Goal: Task Accomplishment & Management: Use online tool/utility

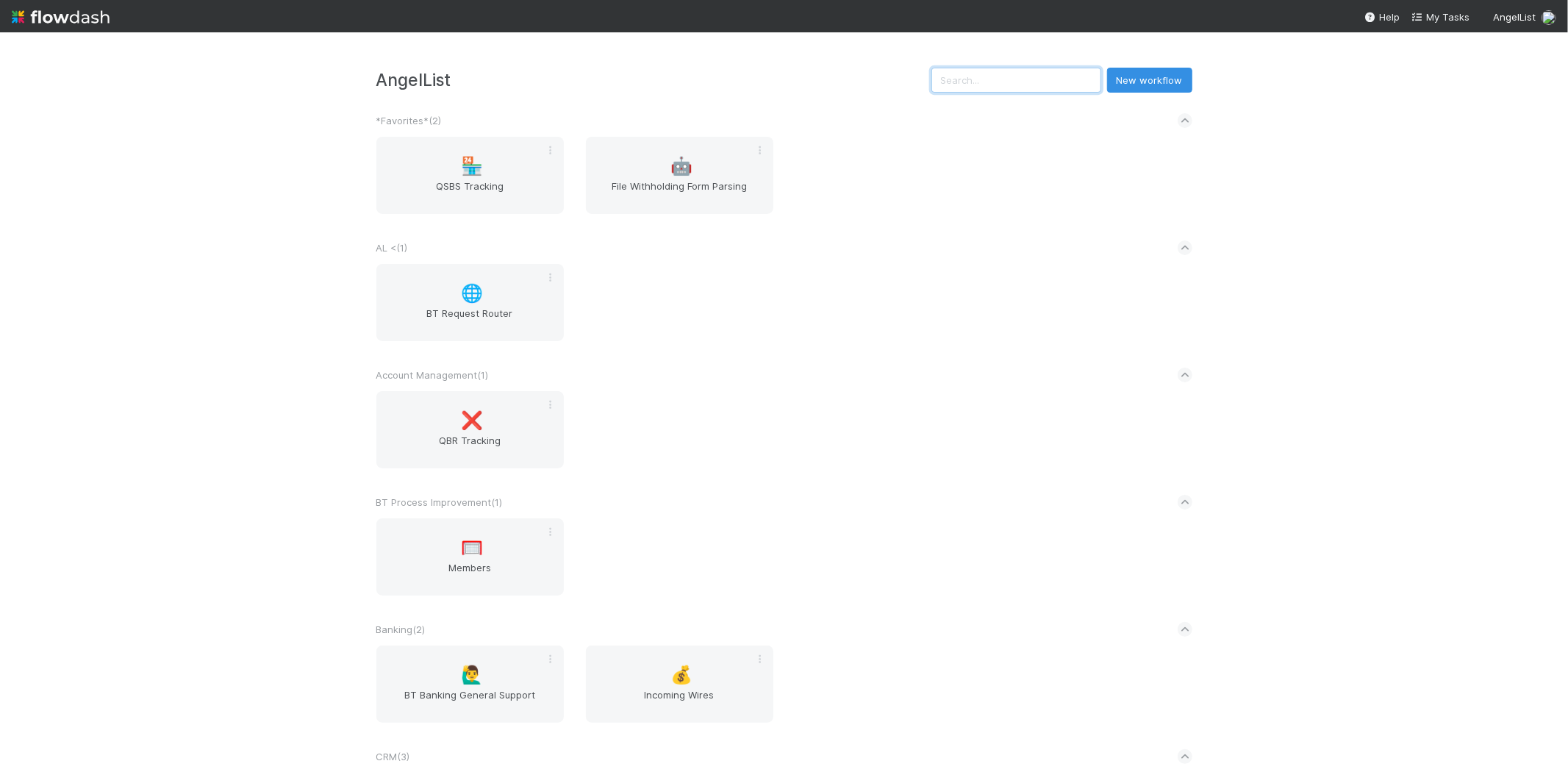
click at [1057, 87] on input "text" at bounding box center [1016, 80] width 170 height 25
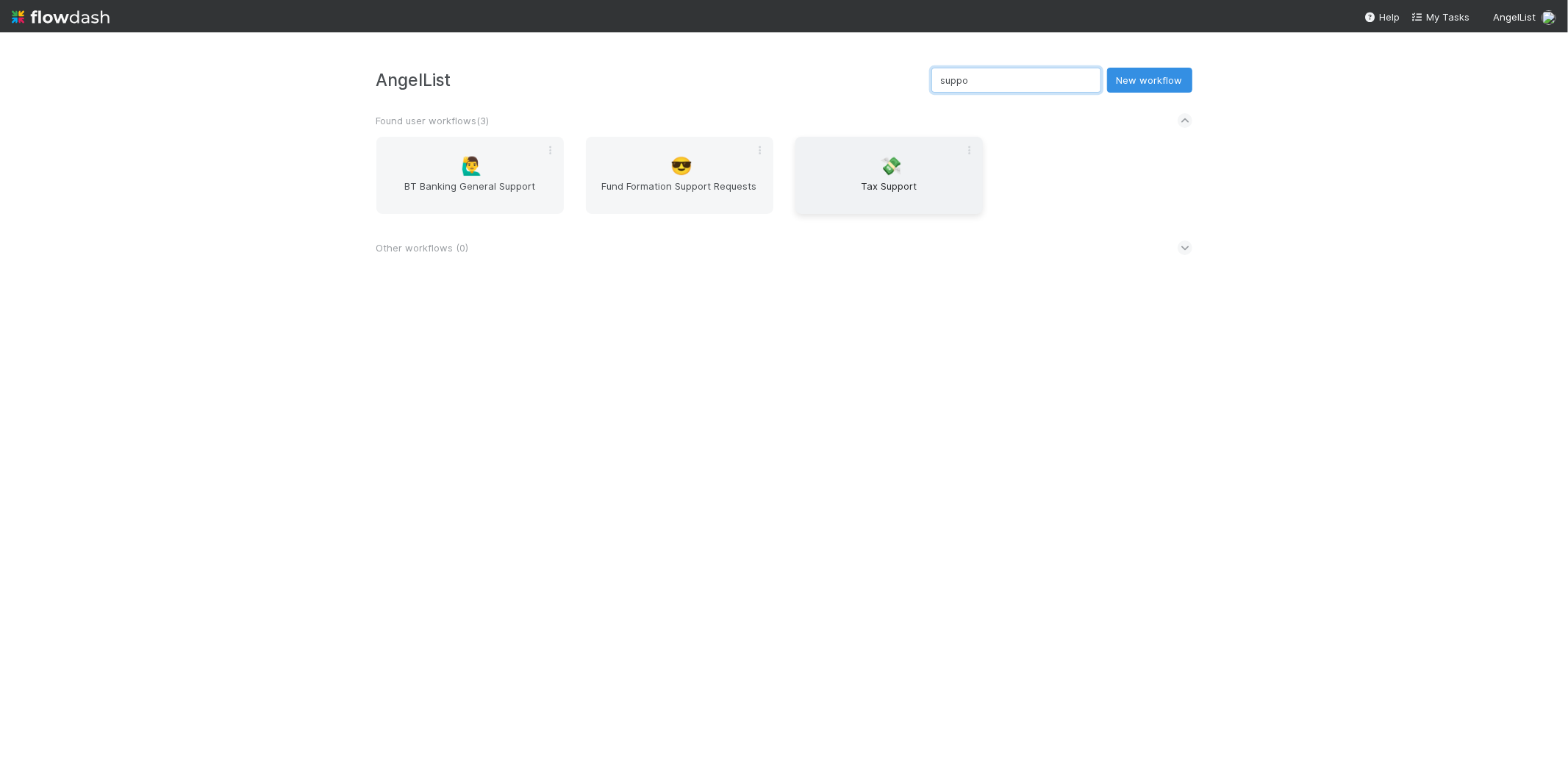
type input "suppo"
click at [924, 175] on div "💸 Tax Support" at bounding box center [889, 175] width 188 height 77
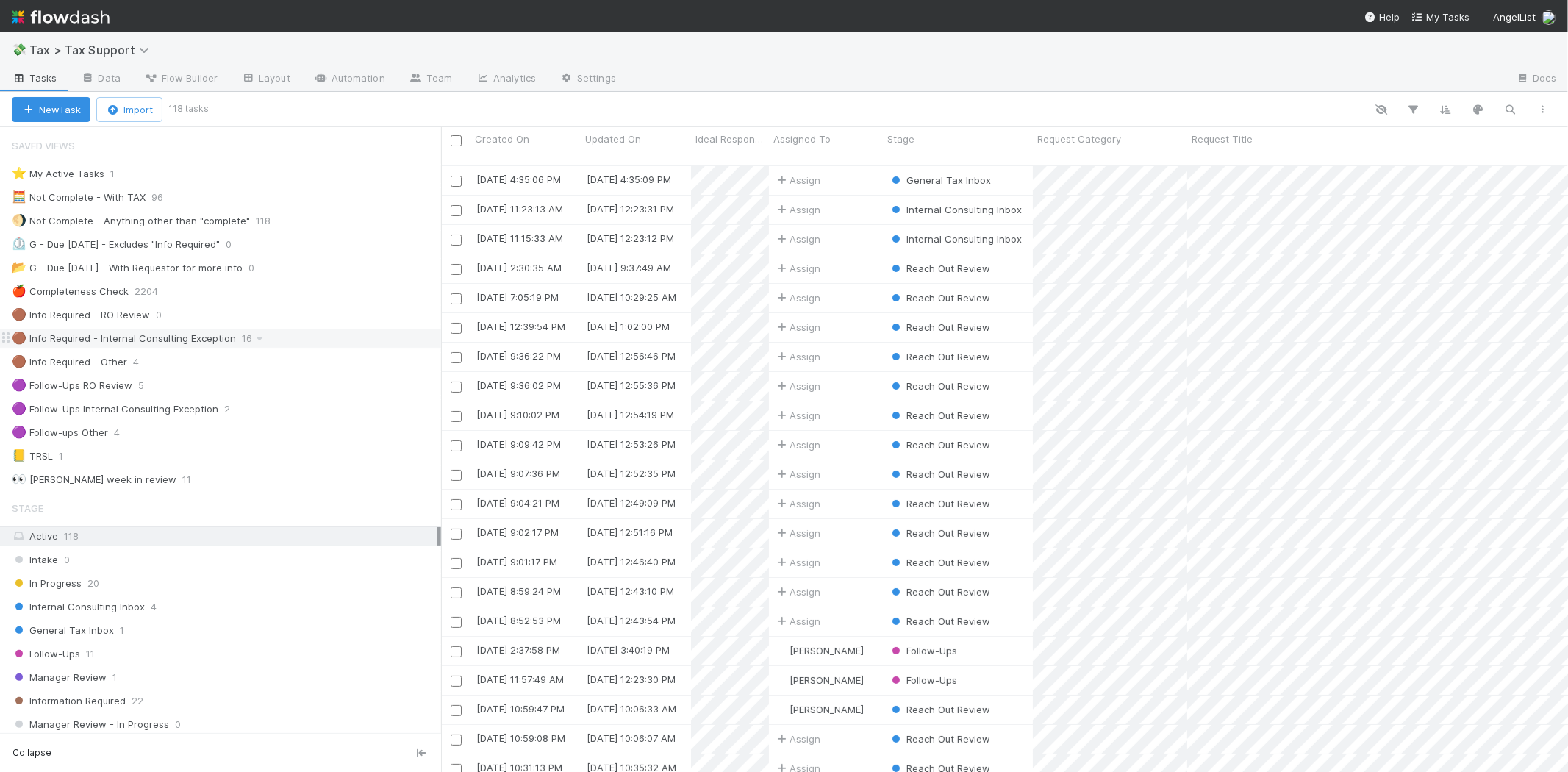
scroll to position [607, 1115]
click at [188, 623] on div "General Tax Inbox 1" at bounding box center [226, 630] width 430 height 18
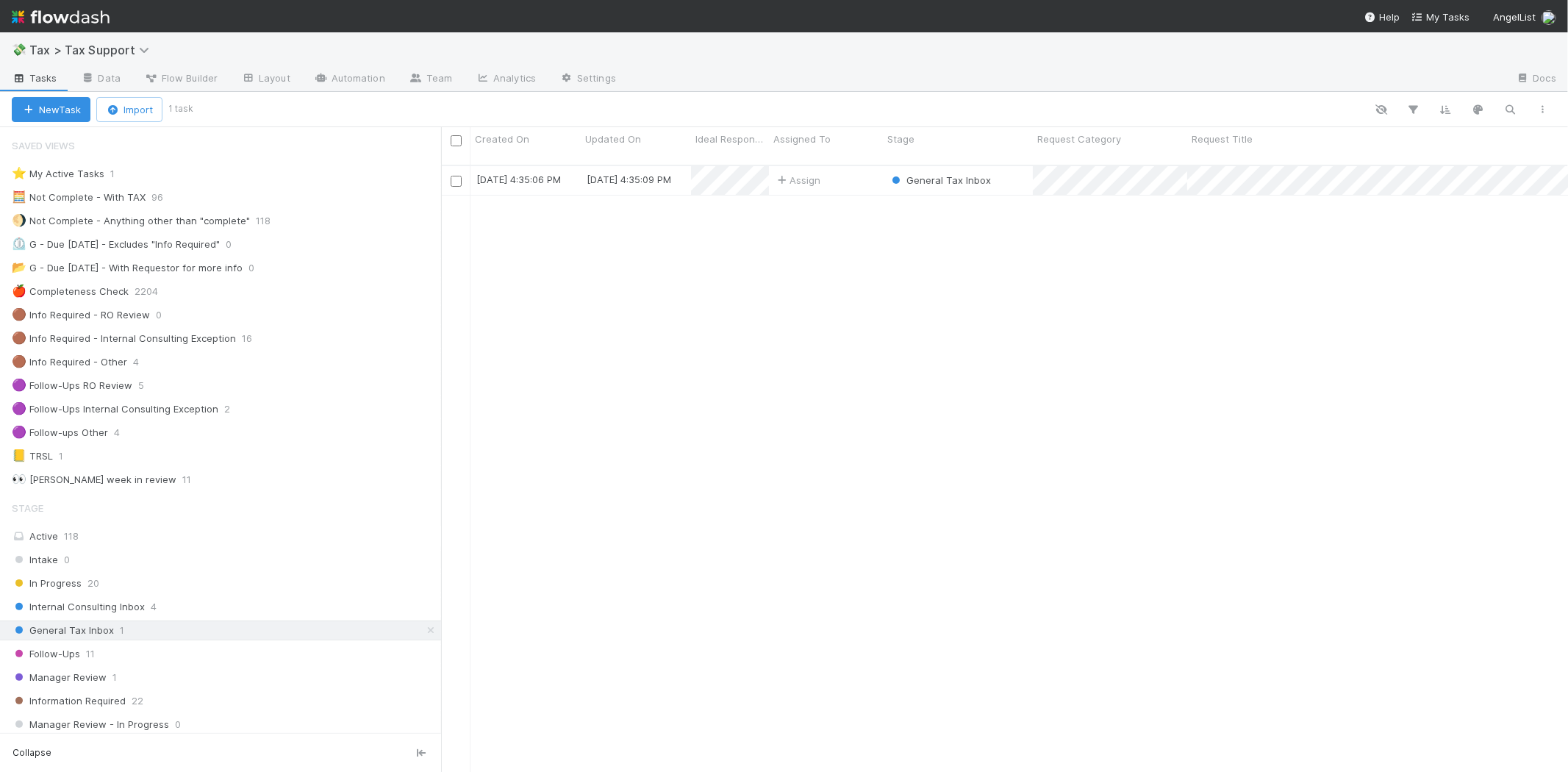
scroll to position [607, 1115]
click at [186, 649] on div "Follow-Ups 11" at bounding box center [226, 654] width 430 height 18
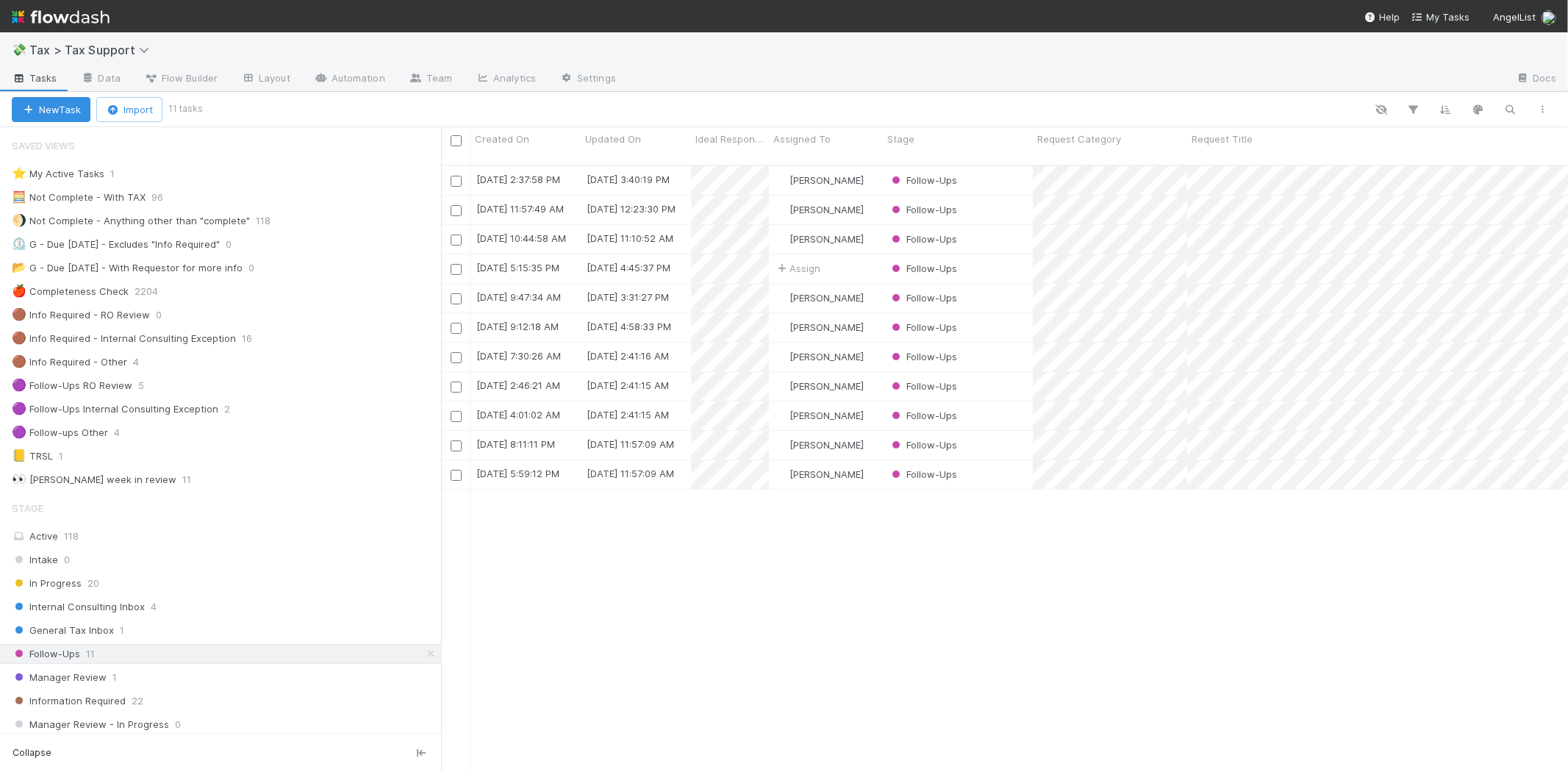
scroll to position [607, 1115]
click at [204, 685] on div "Manager Review 1" at bounding box center [226, 677] width 430 height 18
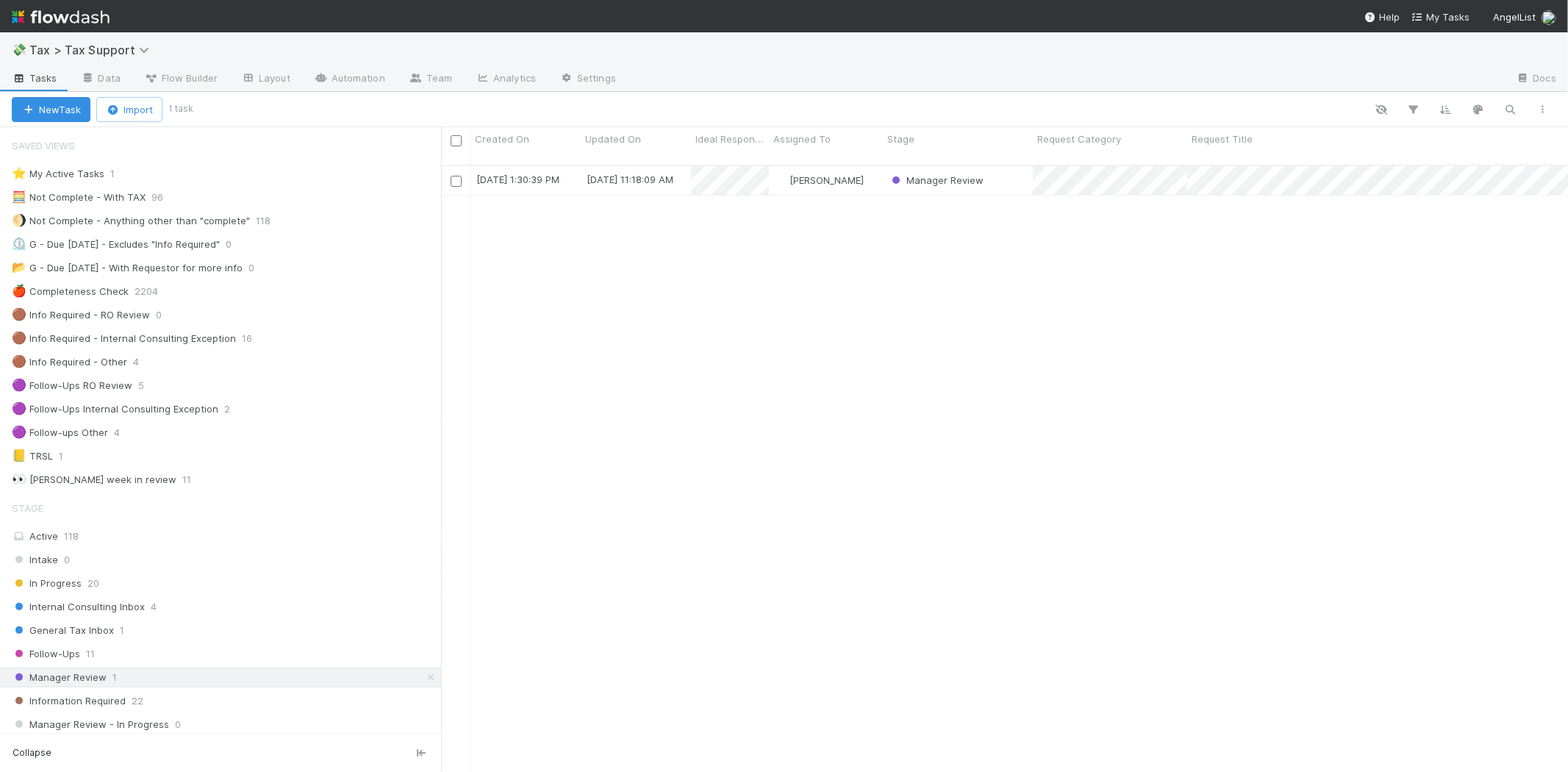
scroll to position [607, 1115]
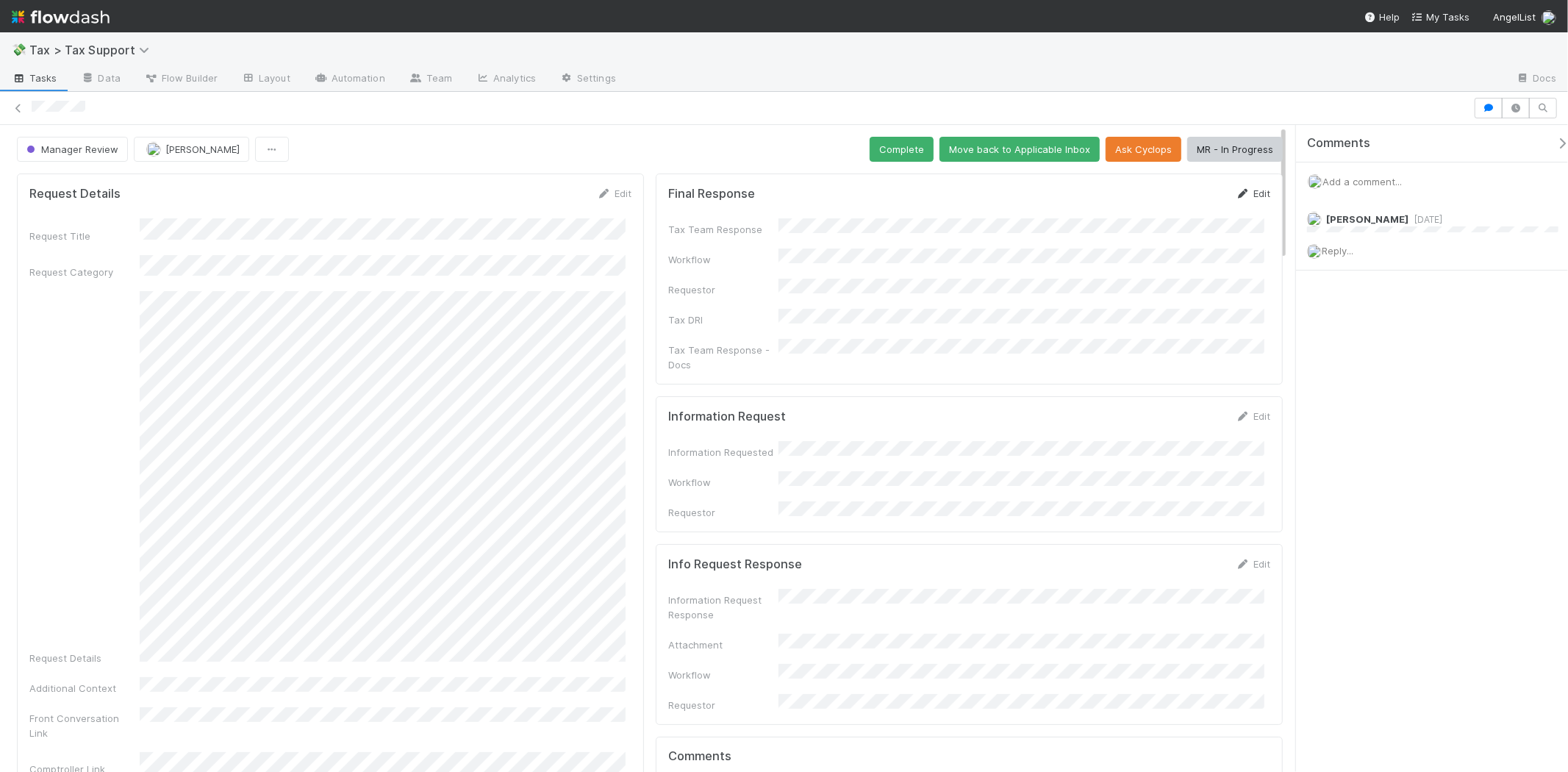
click at [1255, 193] on link "Edit" at bounding box center [1252, 193] width 35 height 12
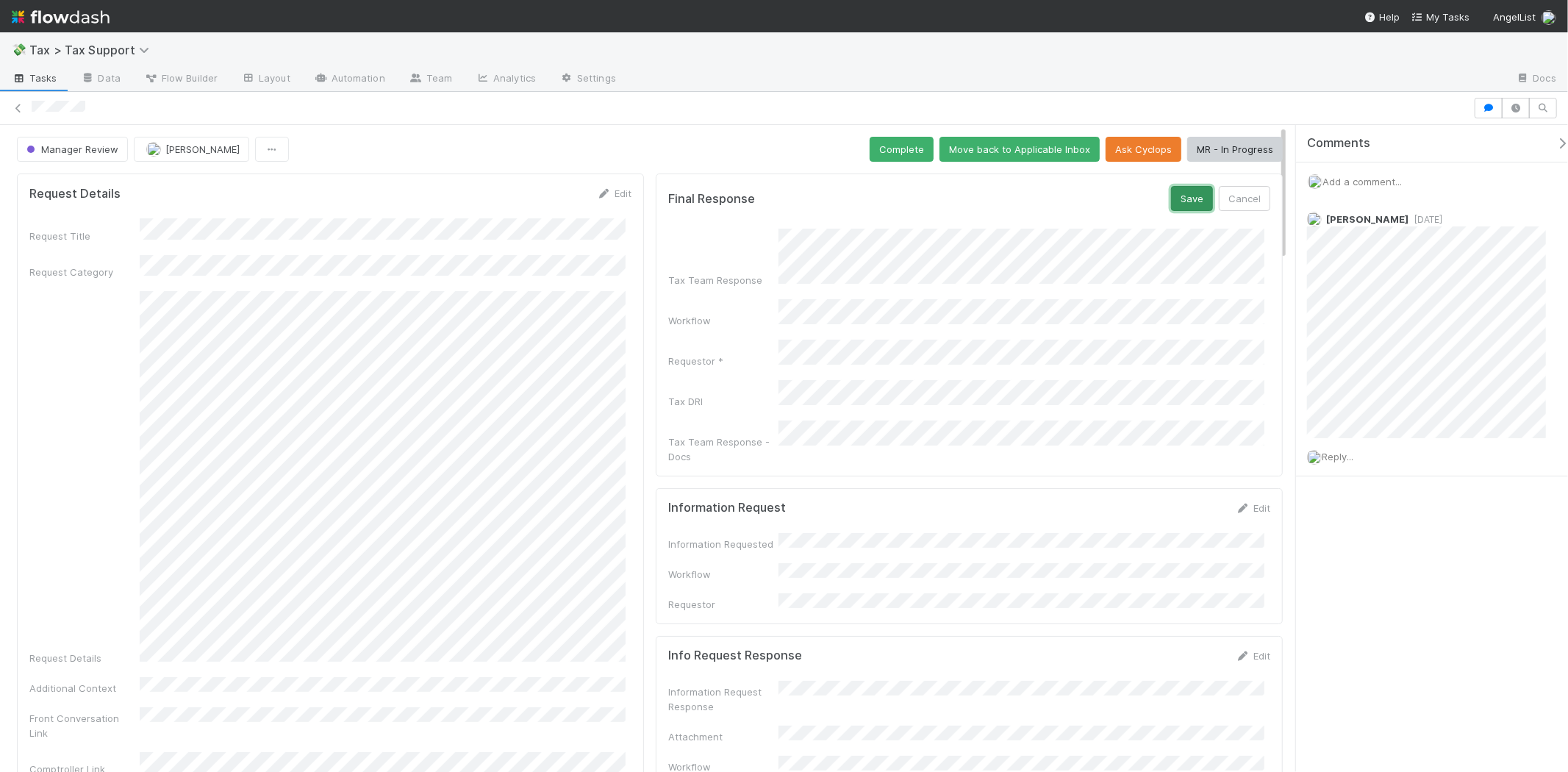
click at [1191, 202] on button "Save" at bounding box center [1192, 199] width 42 height 25
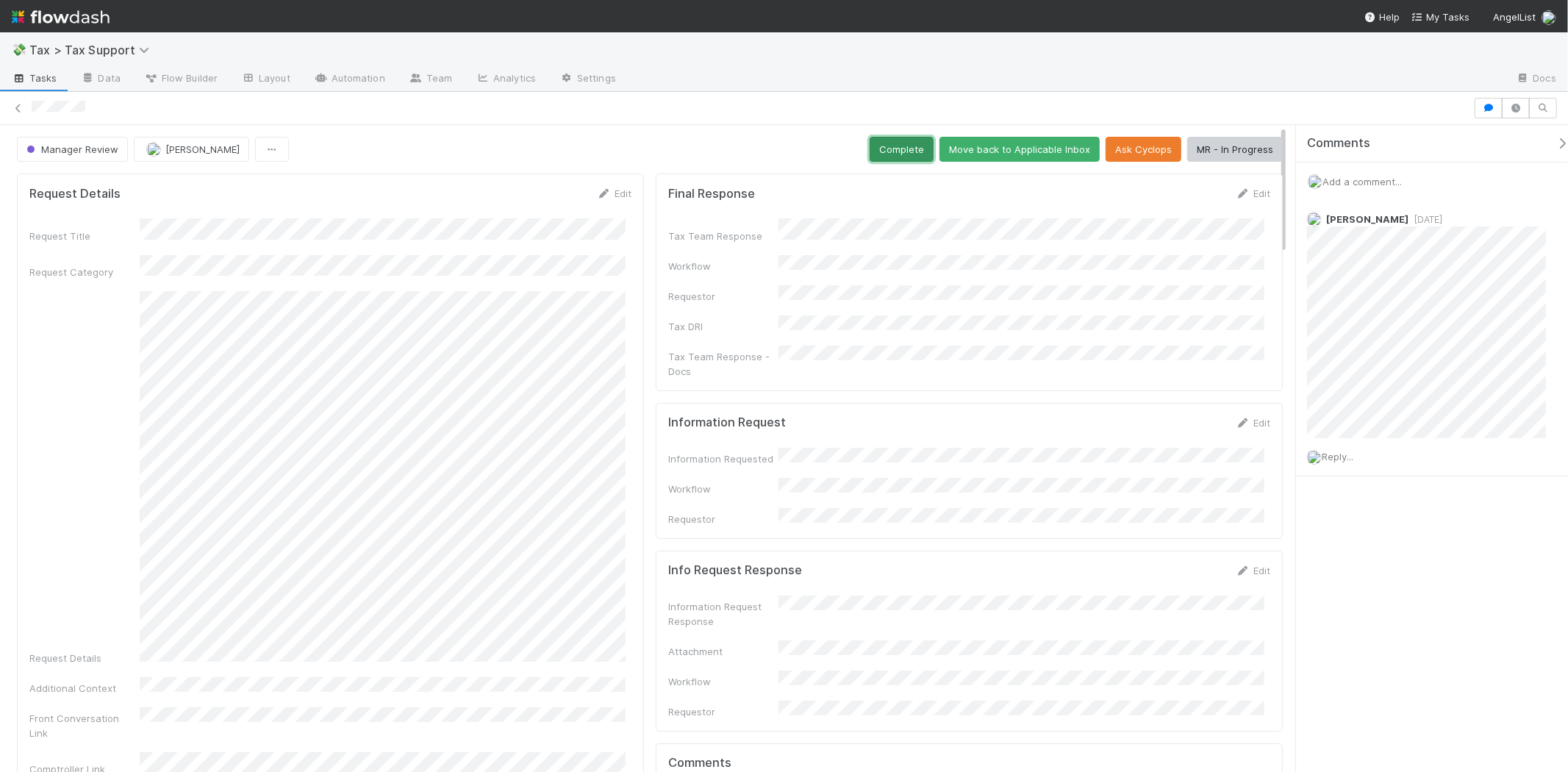
click at [890, 152] on button "Complete" at bounding box center [901, 149] width 64 height 25
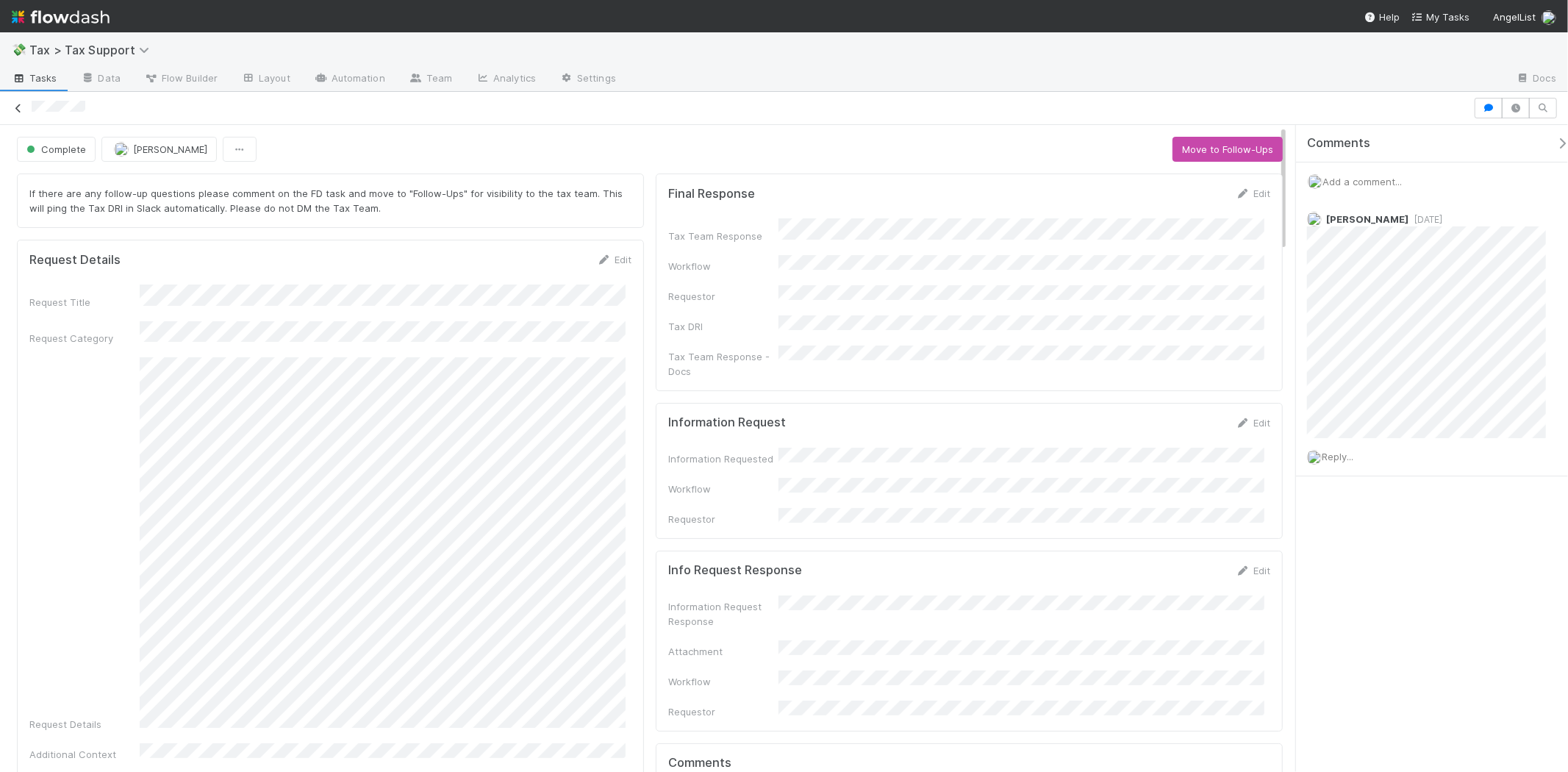
click at [20, 110] on icon at bounding box center [18, 109] width 15 height 9
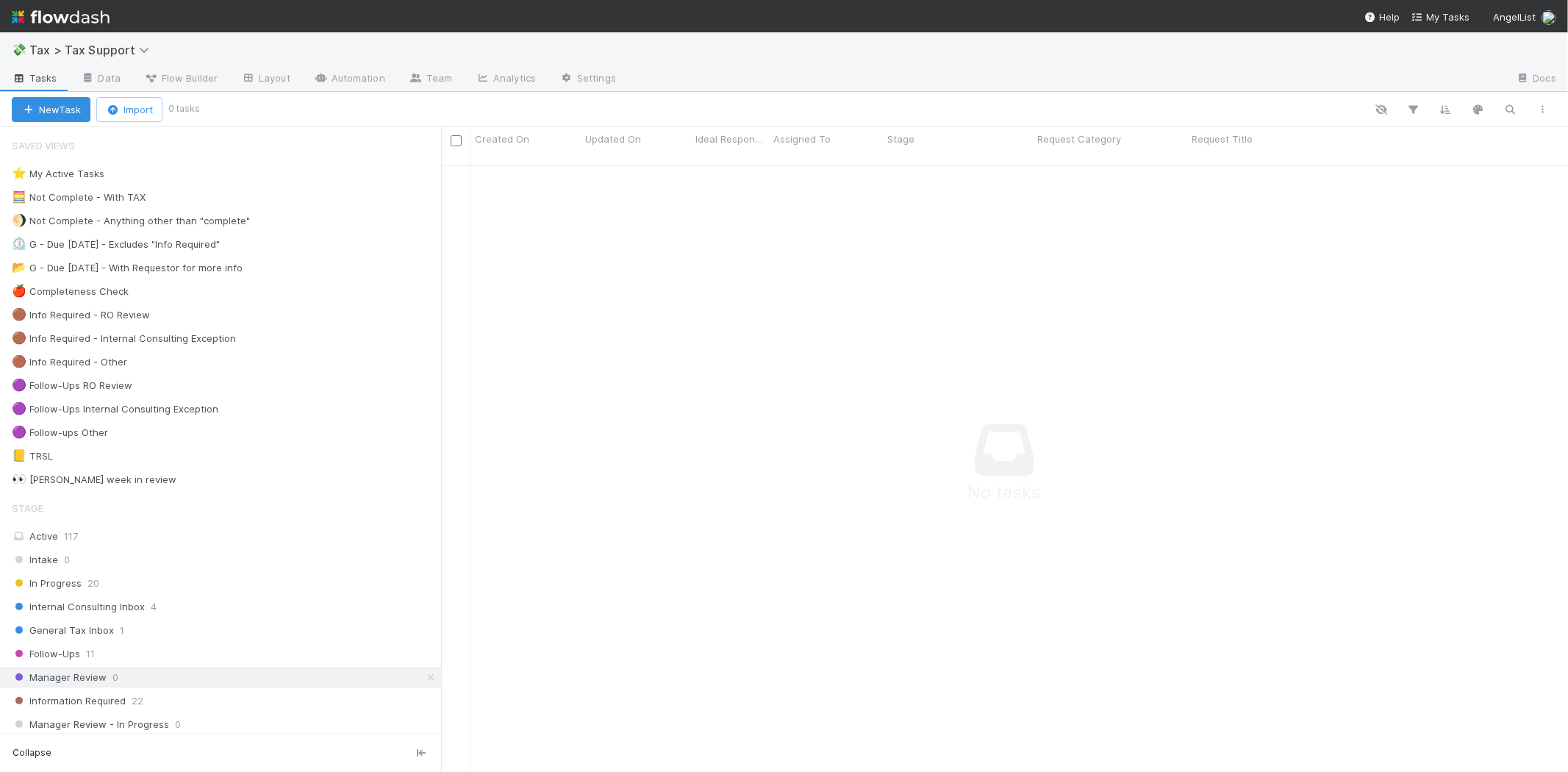
scroll to position [594, 1103]
click at [108, 632] on span "General Tax Inbox" at bounding box center [62, 630] width 102 height 18
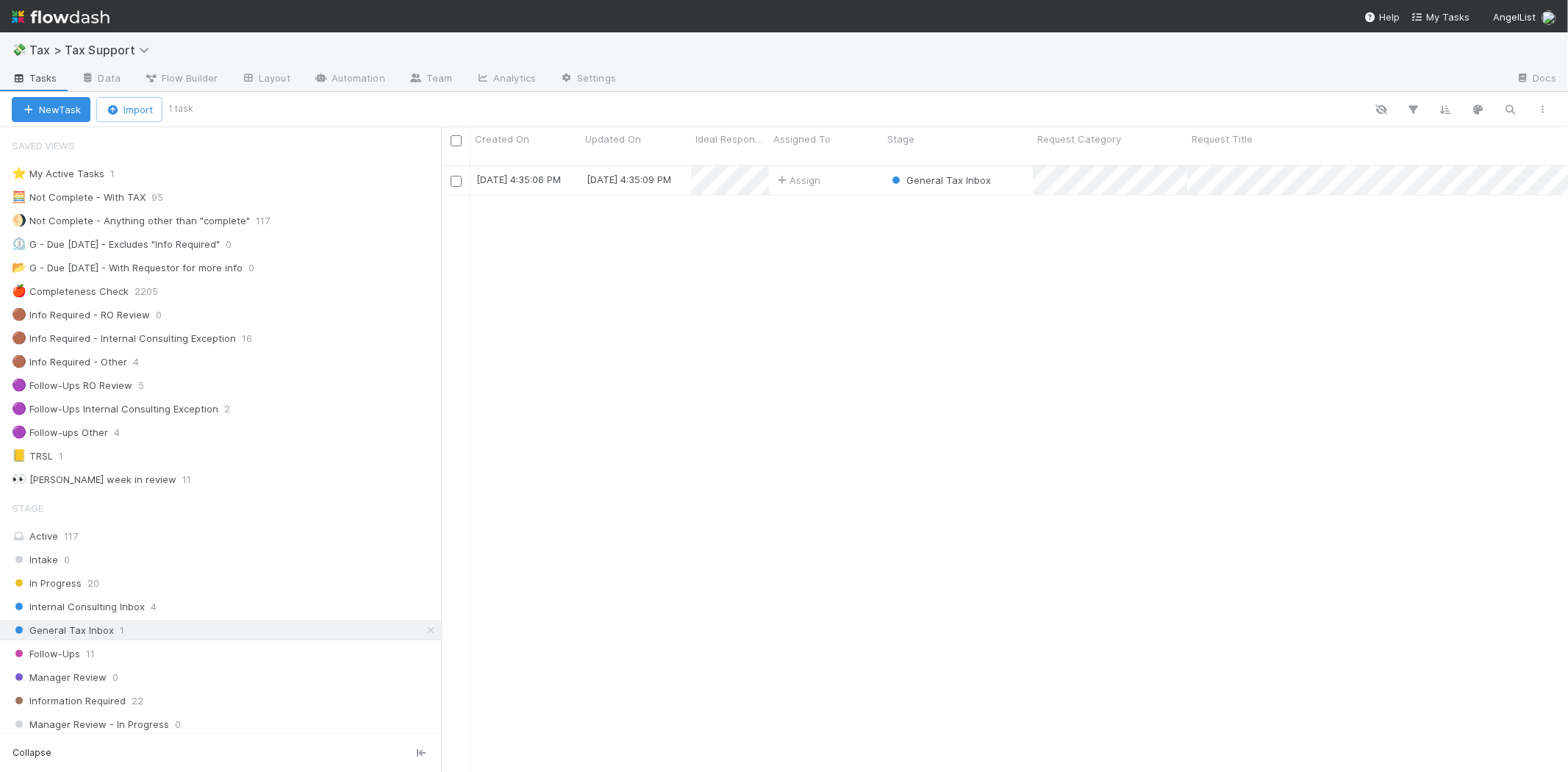
scroll to position [607, 1115]
click at [101, 660] on div "Follow-Ups 11" at bounding box center [226, 654] width 430 height 18
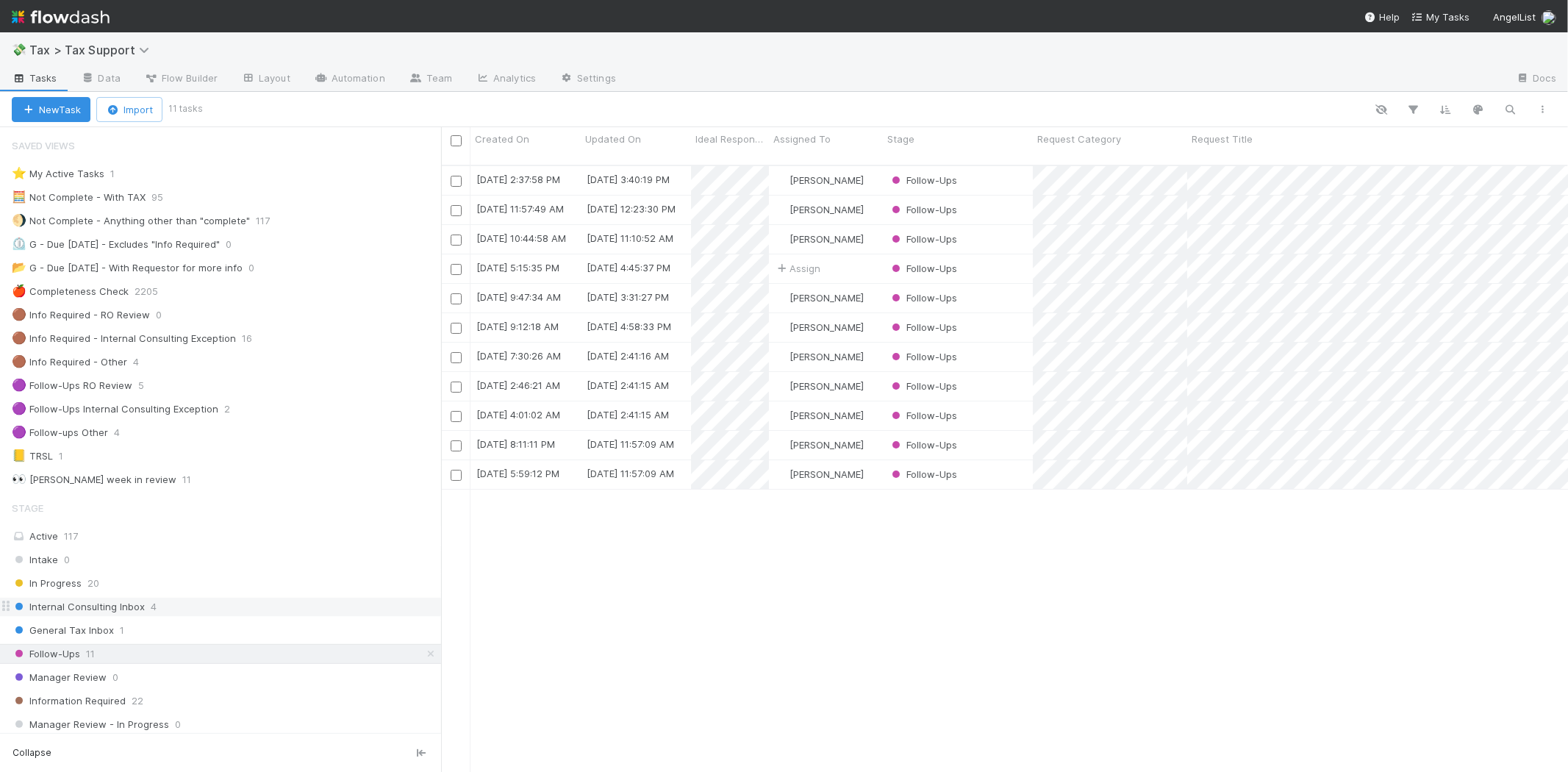
scroll to position [607, 1115]
click at [861, 166] on div "Sarah Zheng" at bounding box center [826, 180] width 114 height 28
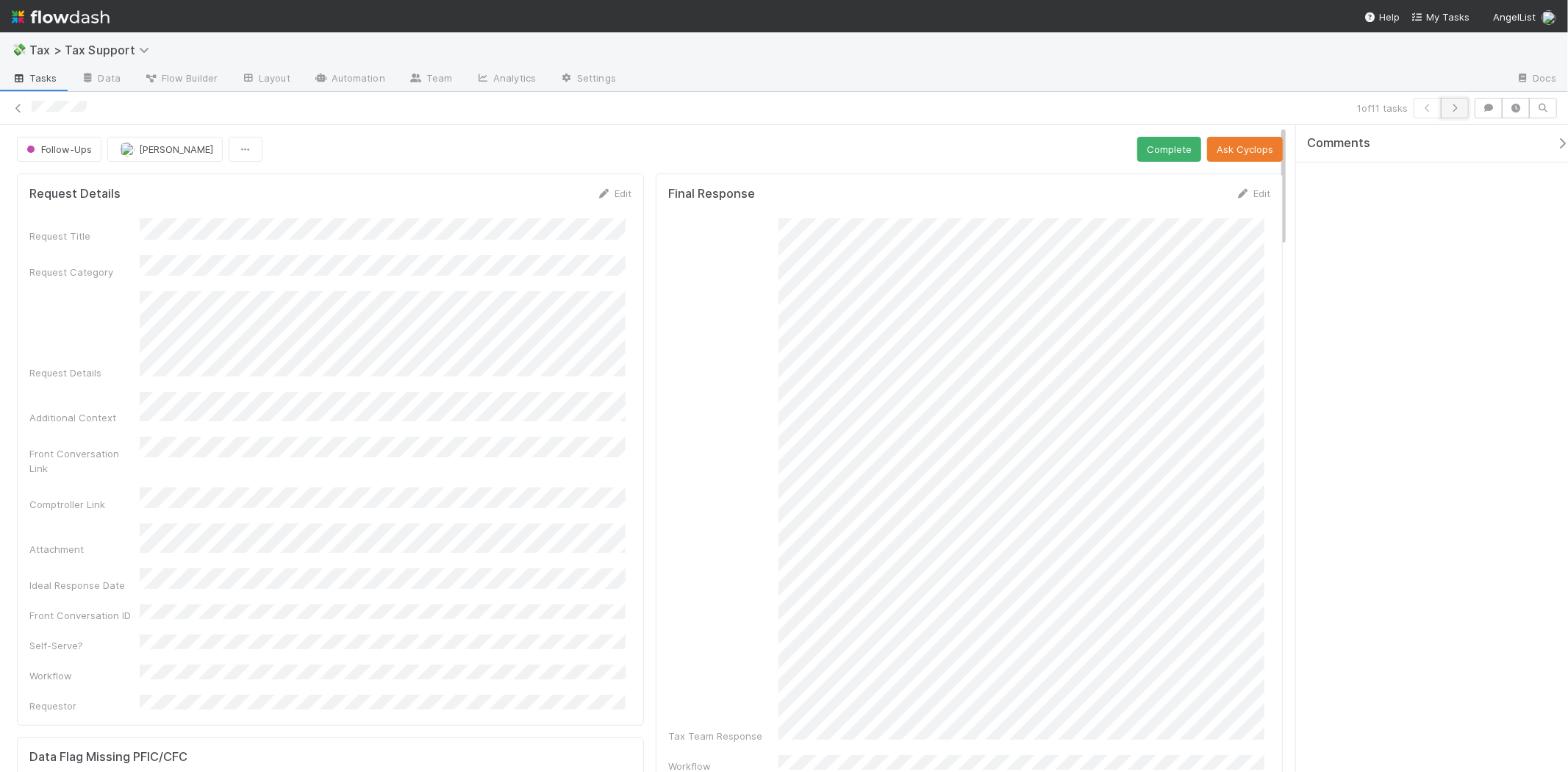
click at [1449, 106] on icon "button" at bounding box center [1455, 108] width 15 height 8
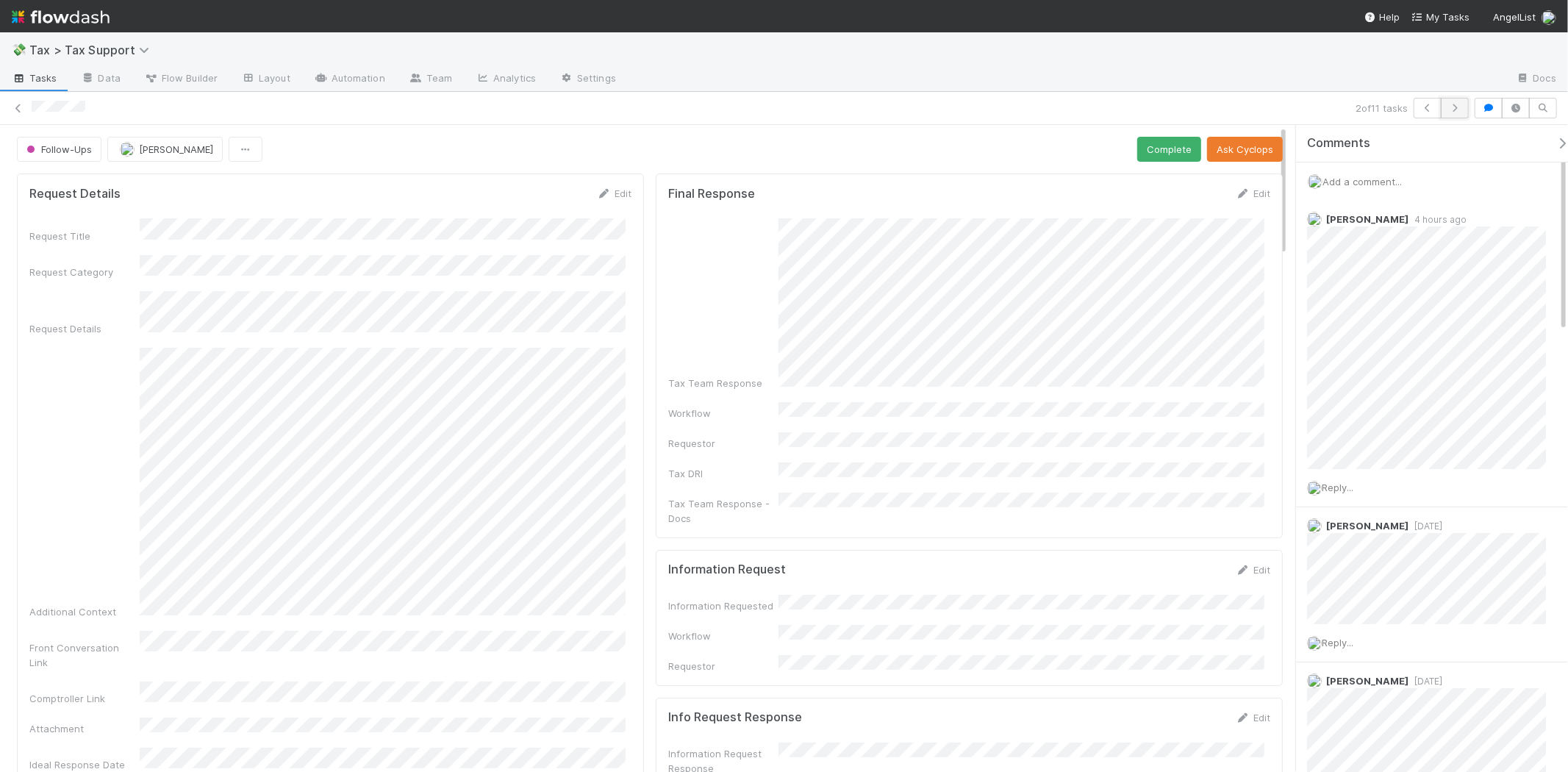
click at [1452, 110] on icon "button" at bounding box center [1455, 108] width 15 height 8
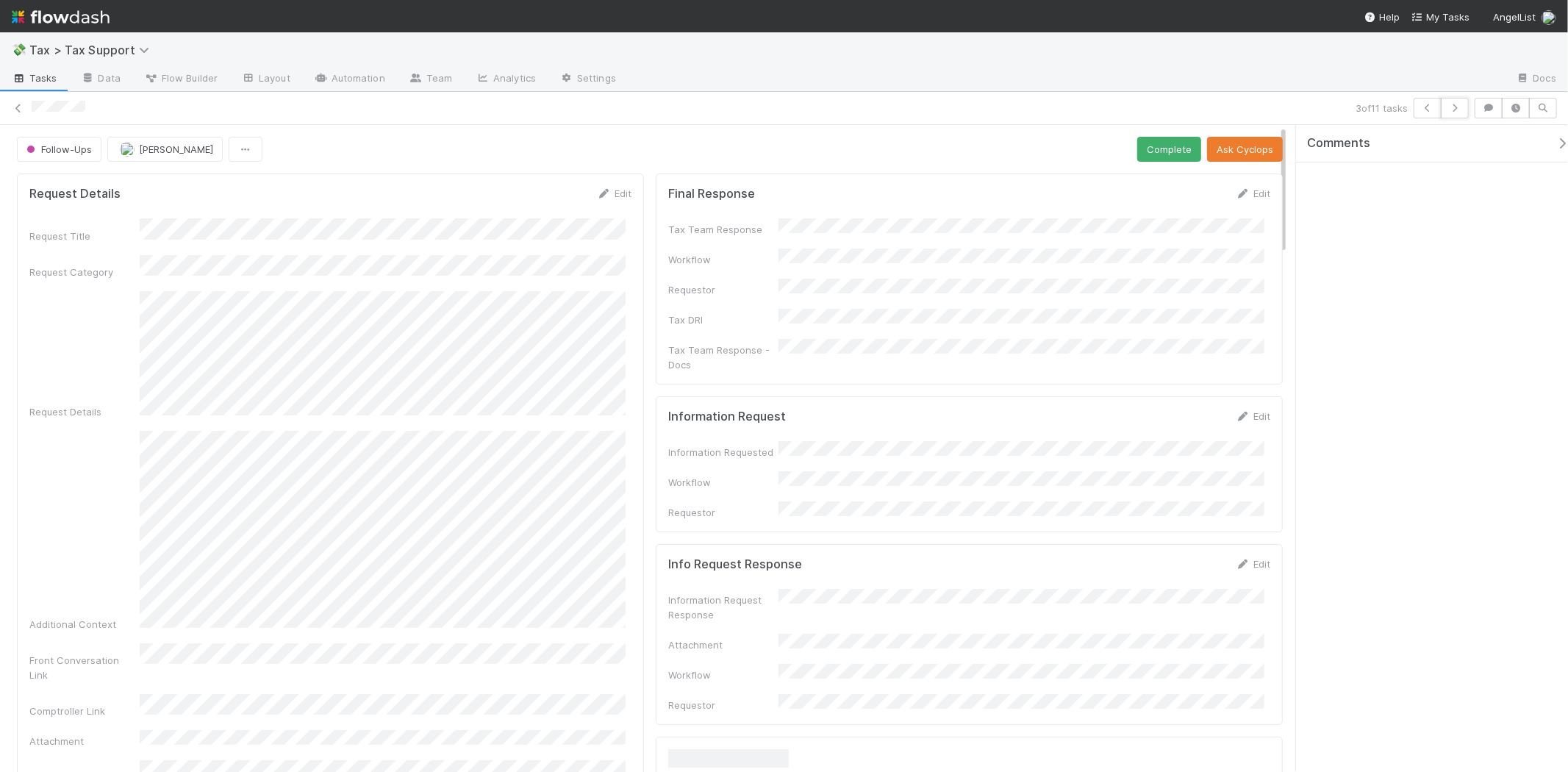
click at [1452, 110] on icon "button" at bounding box center [1455, 108] width 15 height 8
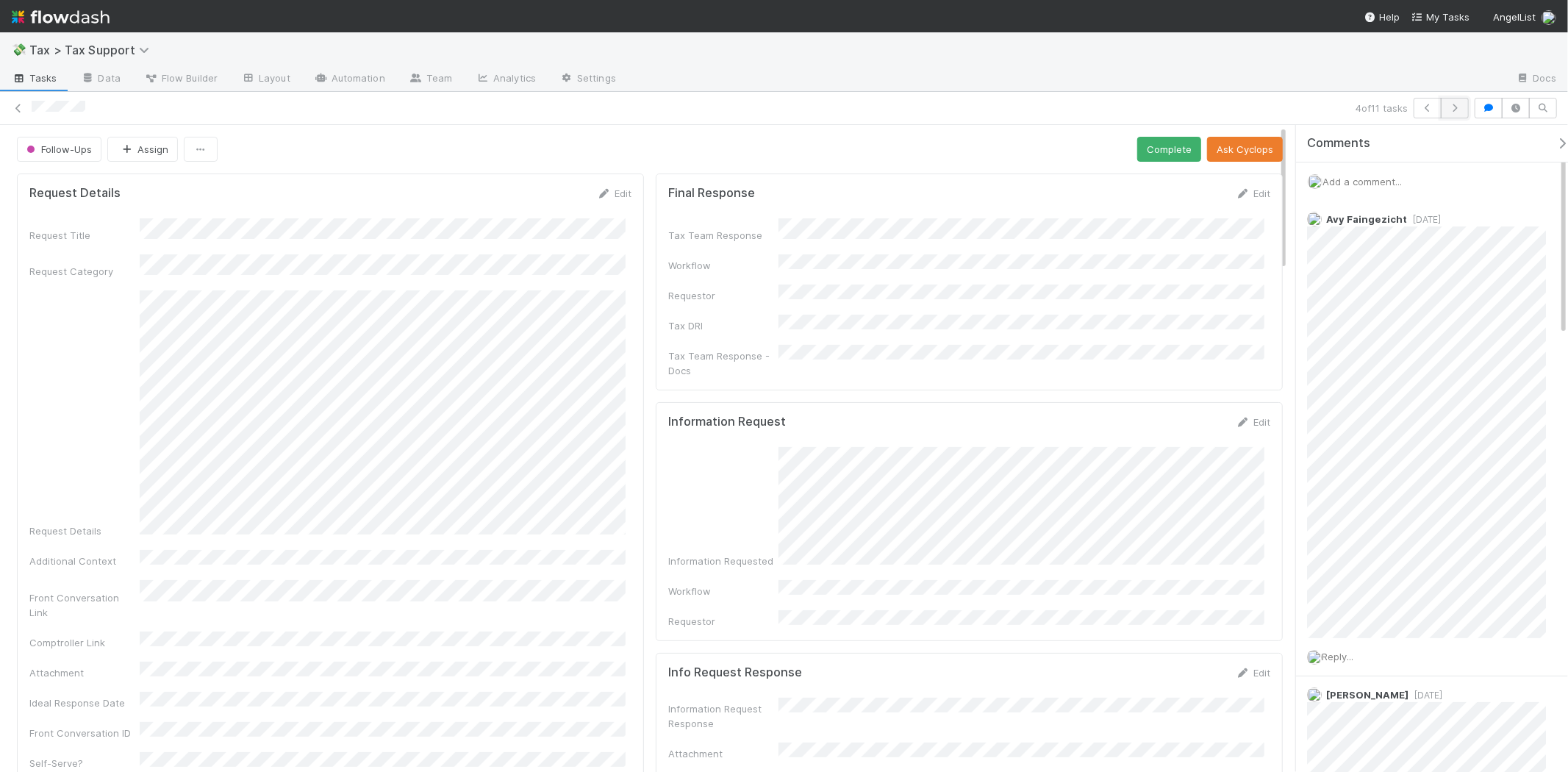
click at [1453, 111] on icon "button" at bounding box center [1455, 108] width 15 height 8
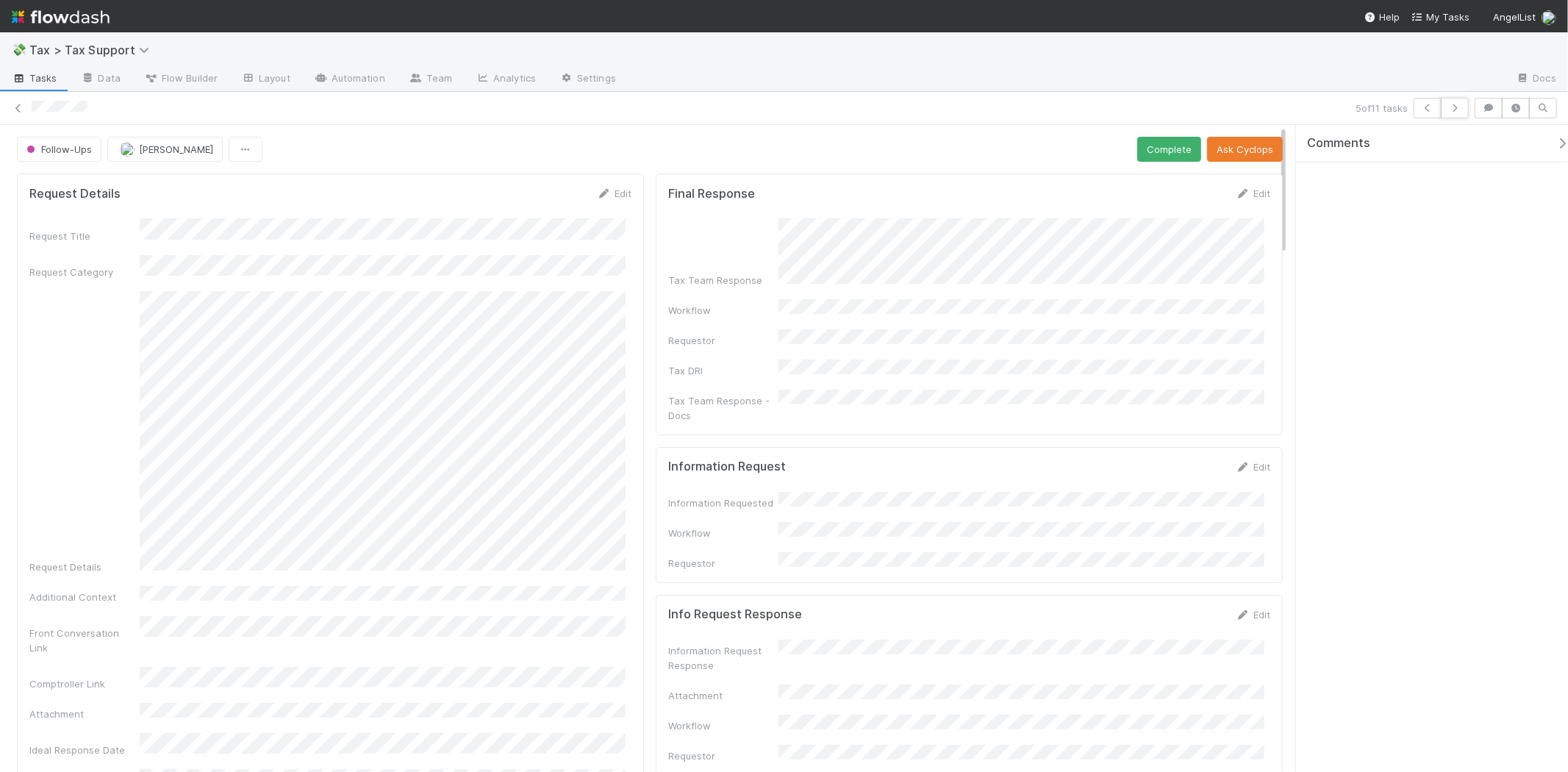
click at [1453, 111] on icon "button" at bounding box center [1455, 108] width 15 height 8
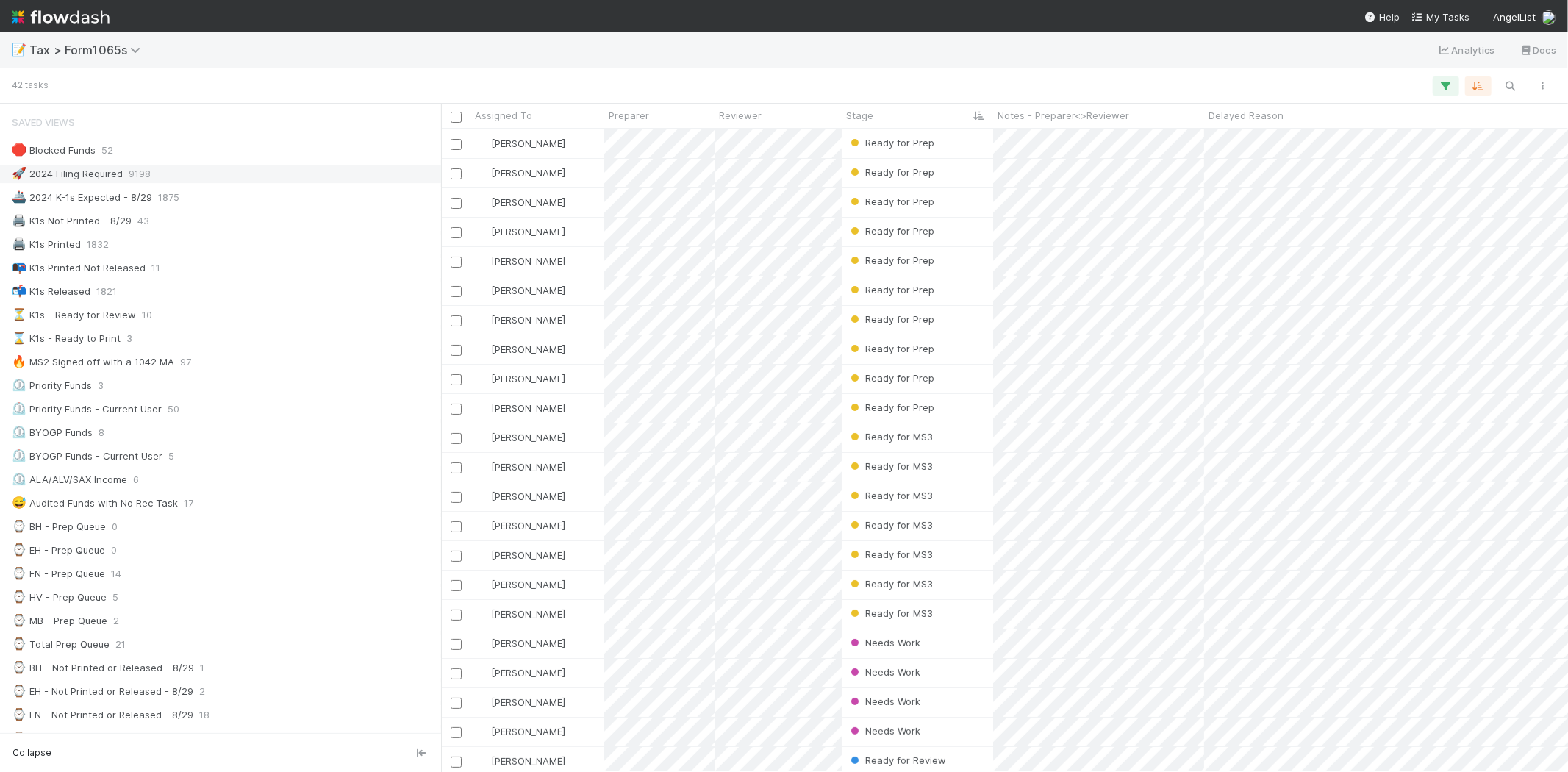
scroll to position [630, 1115]
